Goal: Task Accomplishment & Management: Use online tool/utility

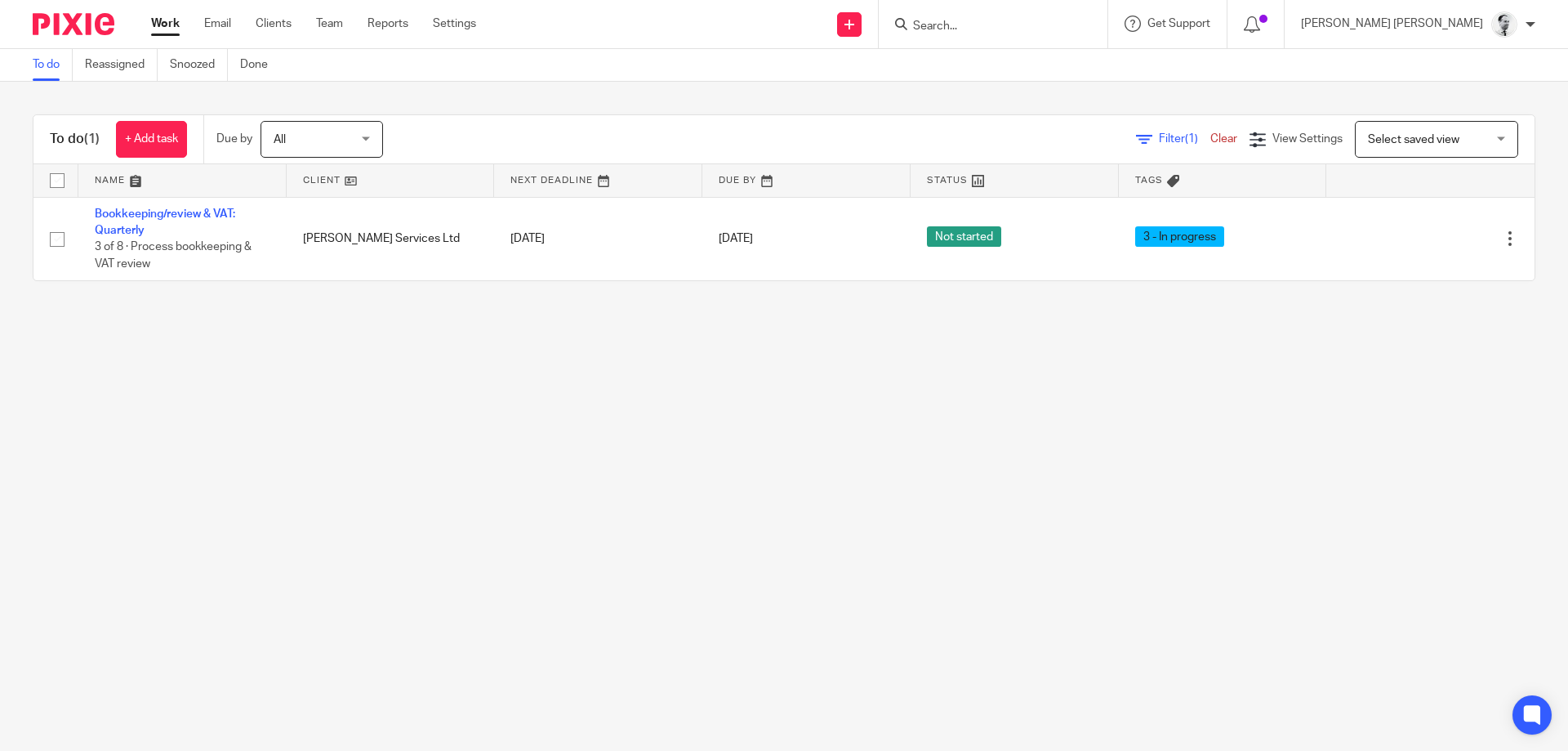
click at [1058, 23] on input "Search" at bounding box center [985, 27] width 147 height 15
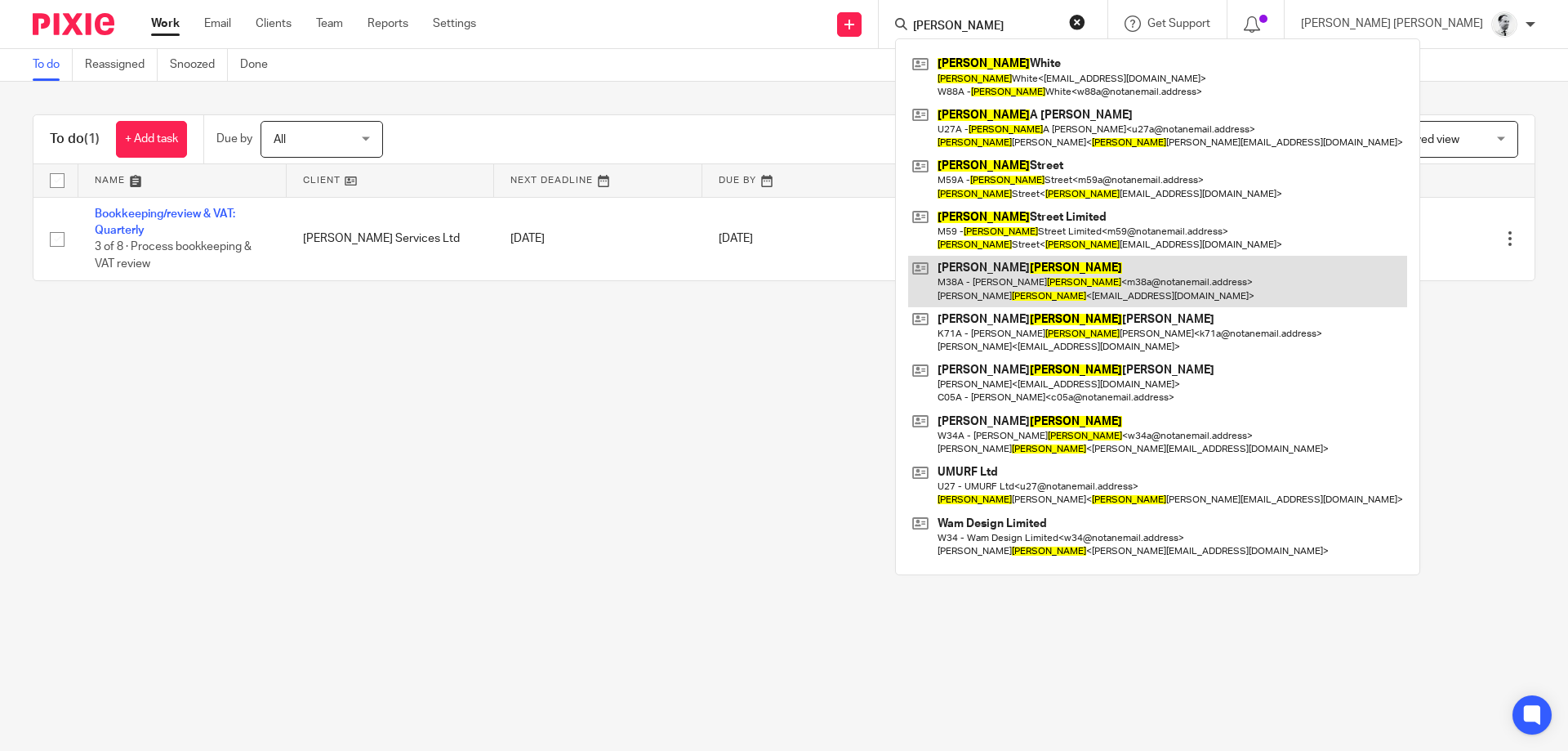
type input "martin"
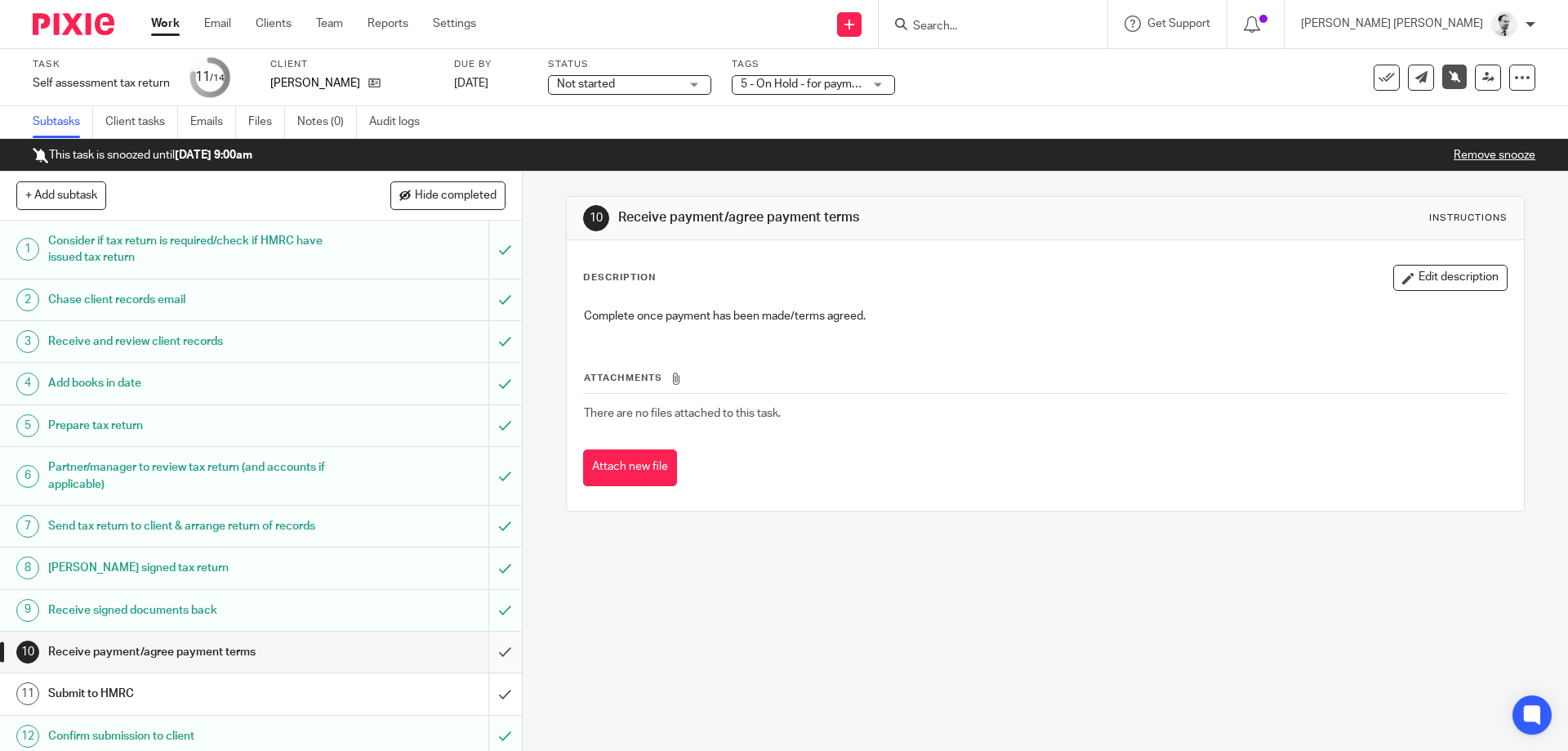
click at [506, 631] on input "submit" at bounding box center [261, 651] width 522 height 40
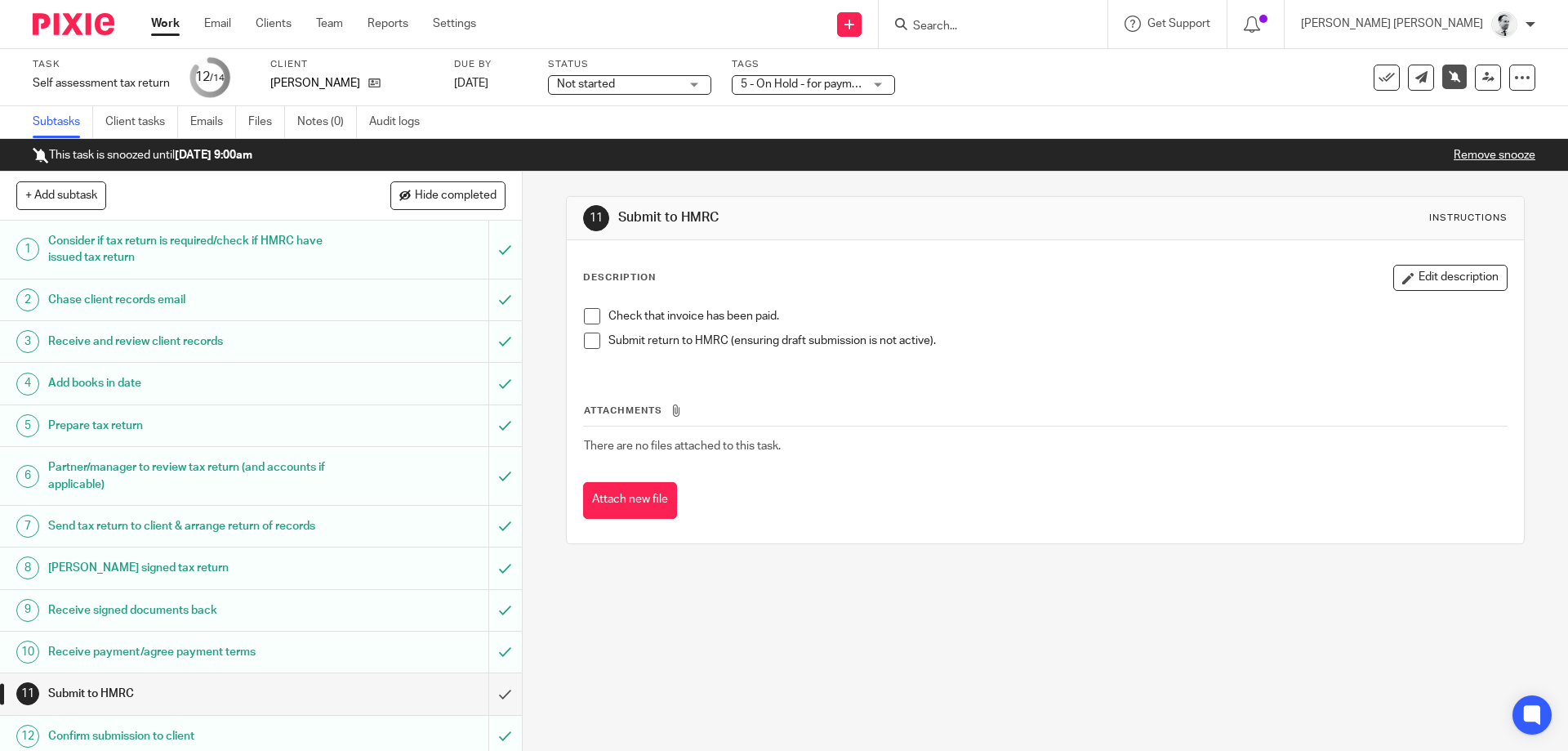
scroll to position [90, 0]
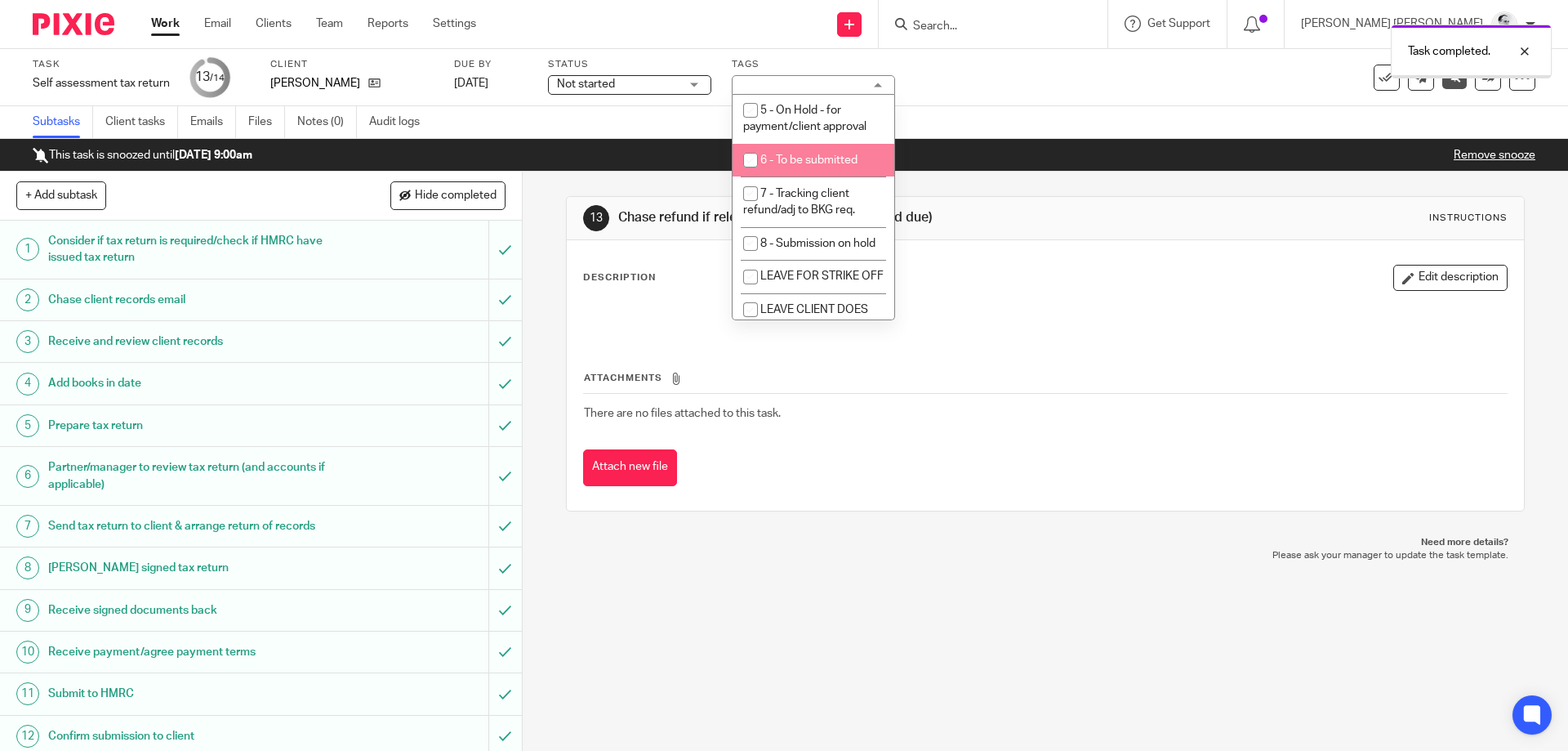
scroll to position [206, 0]
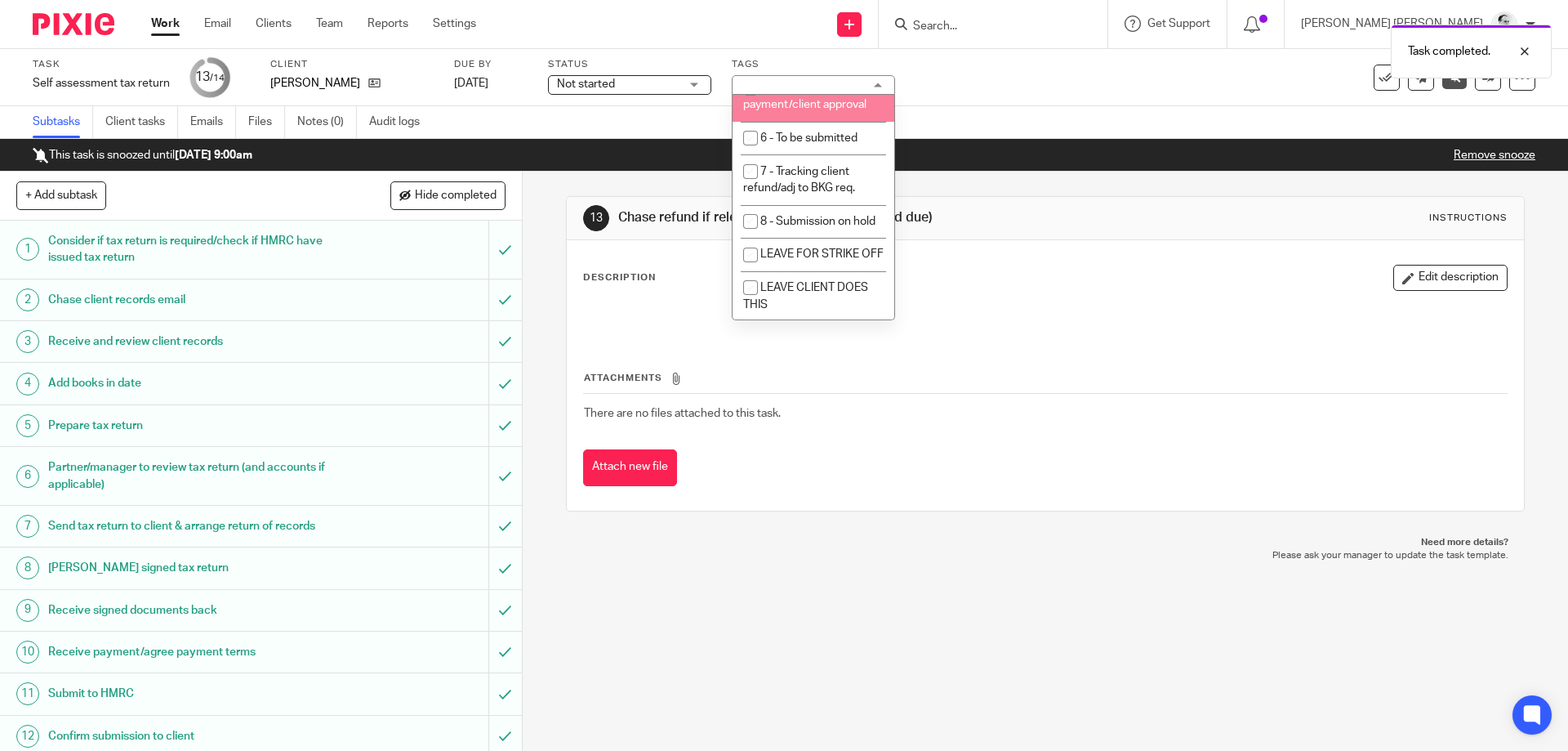
click at [821, 189] on span "7 - Tracking client refund/adj to BKG req." at bounding box center [799, 180] width 112 height 28
checkbox input "true"
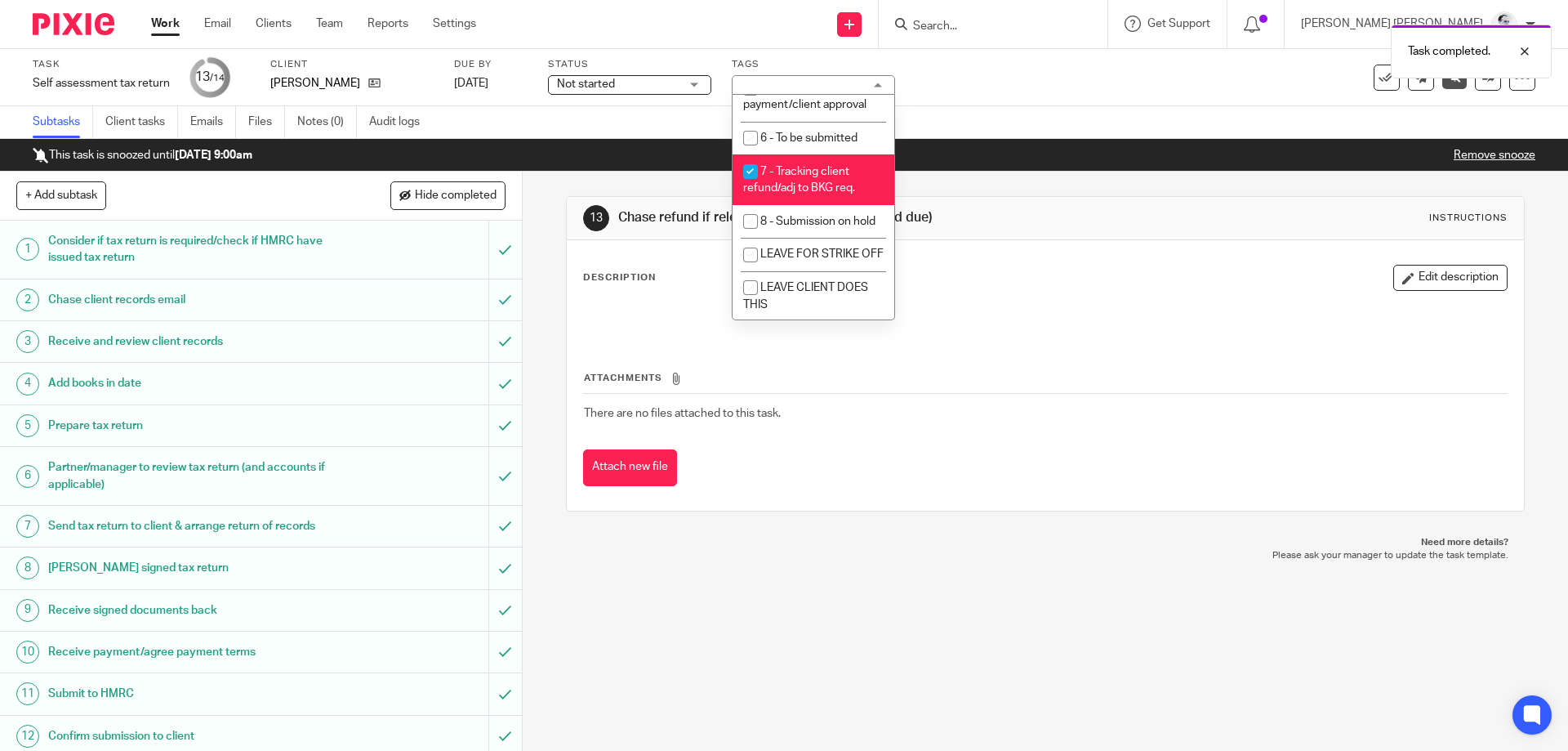
click at [1122, 227] on div "13 Chase refund if relevant (complete if no refund due) Instructions" at bounding box center [1044, 218] width 924 height 26
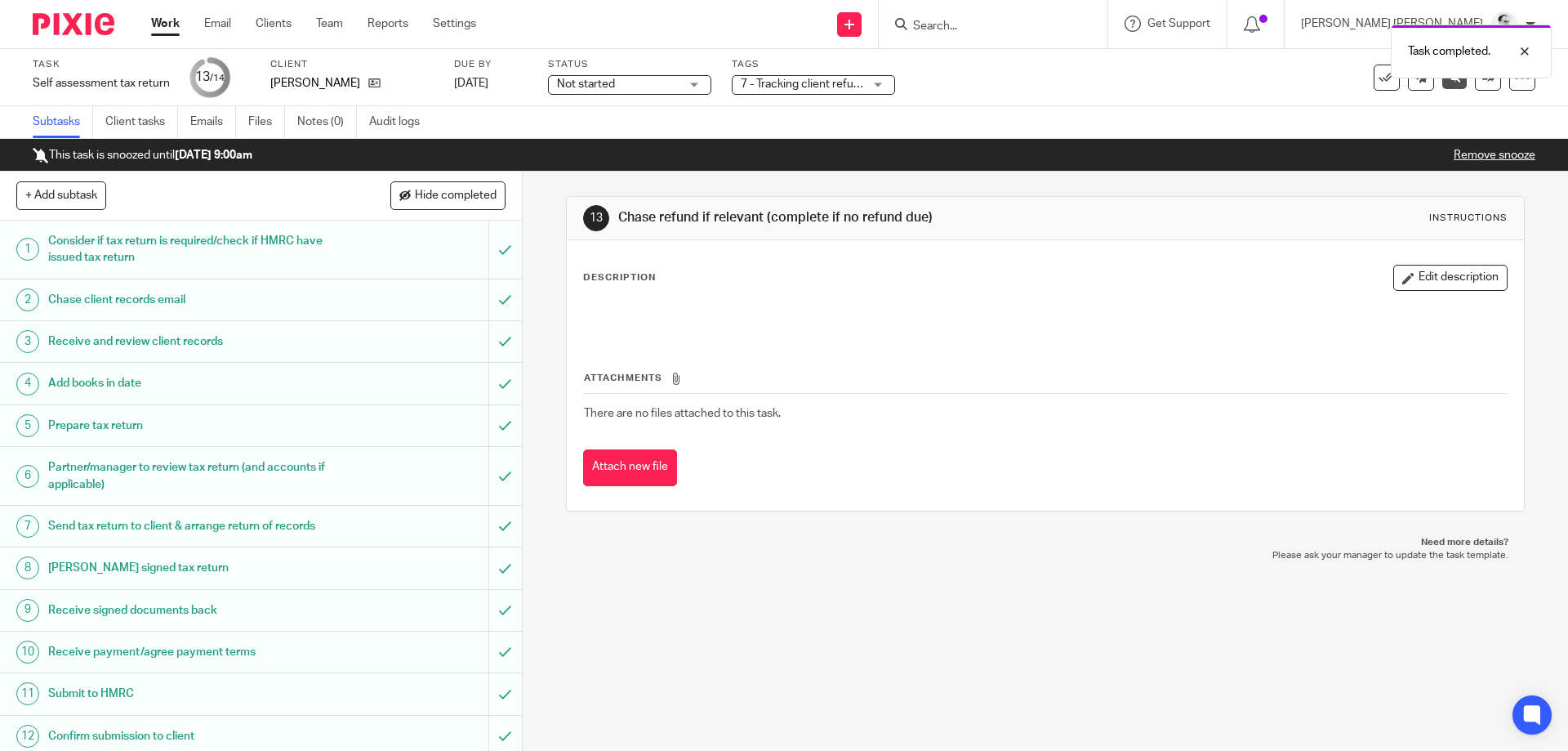
click at [155, 23] on link "Work" at bounding box center [165, 23] width 28 height 16
